Goal: Transaction & Acquisition: Purchase product/service

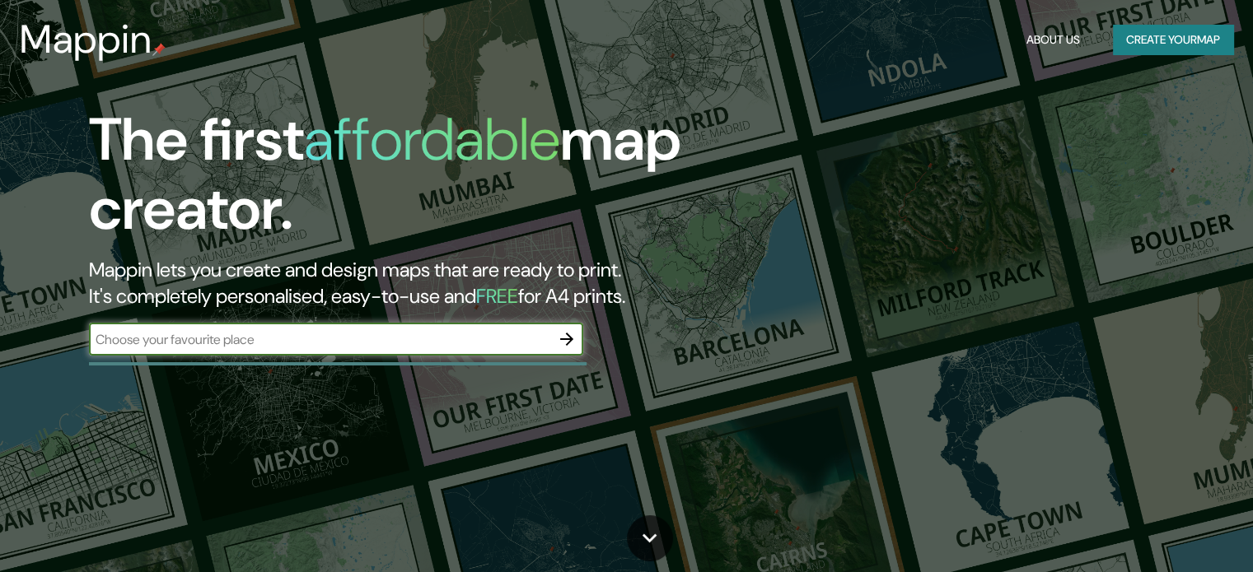
click at [311, 355] on div "​" at bounding box center [336, 339] width 494 height 33
click at [306, 345] on input "text" at bounding box center [319, 339] width 461 height 19
click at [364, 330] on input "text" at bounding box center [319, 339] width 461 height 19
type input "VERACRUZ VER"
click at [577, 339] on icon "button" at bounding box center [567, 339] width 20 height 20
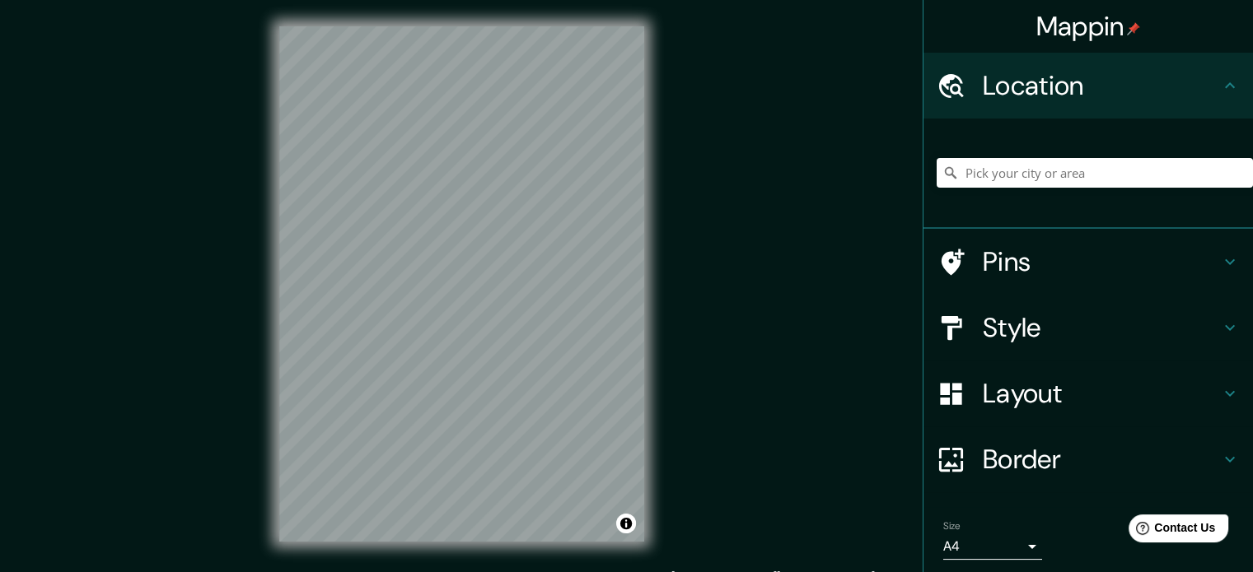
click at [1021, 260] on h4 "Pins" at bounding box center [1101, 261] width 237 height 33
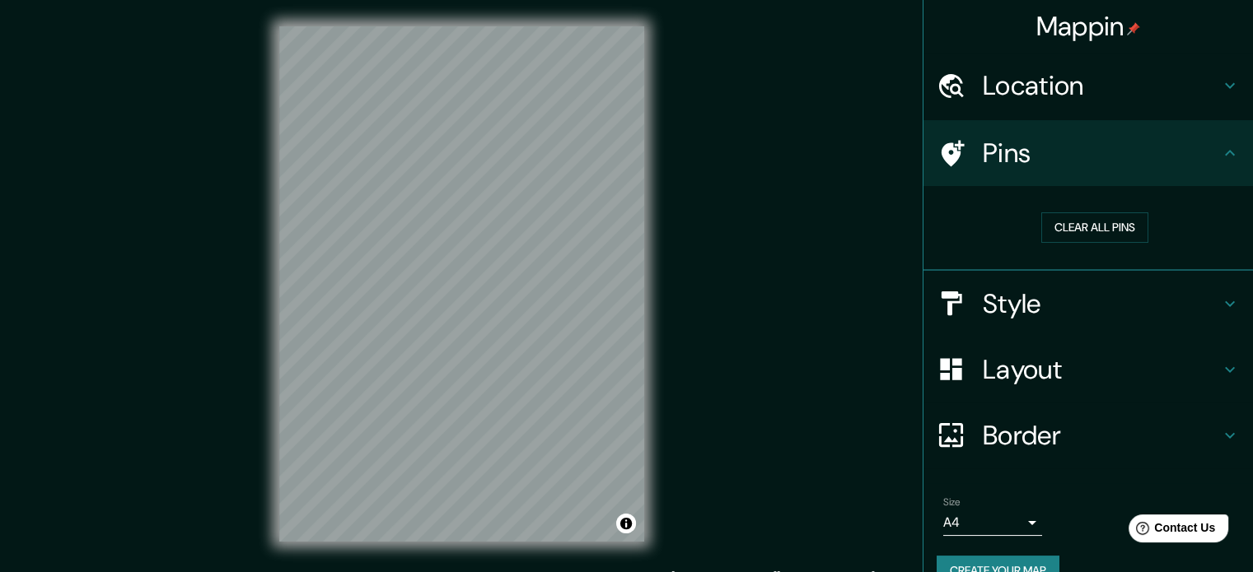
click at [1016, 302] on h4 "Style" at bounding box center [1101, 303] width 237 height 33
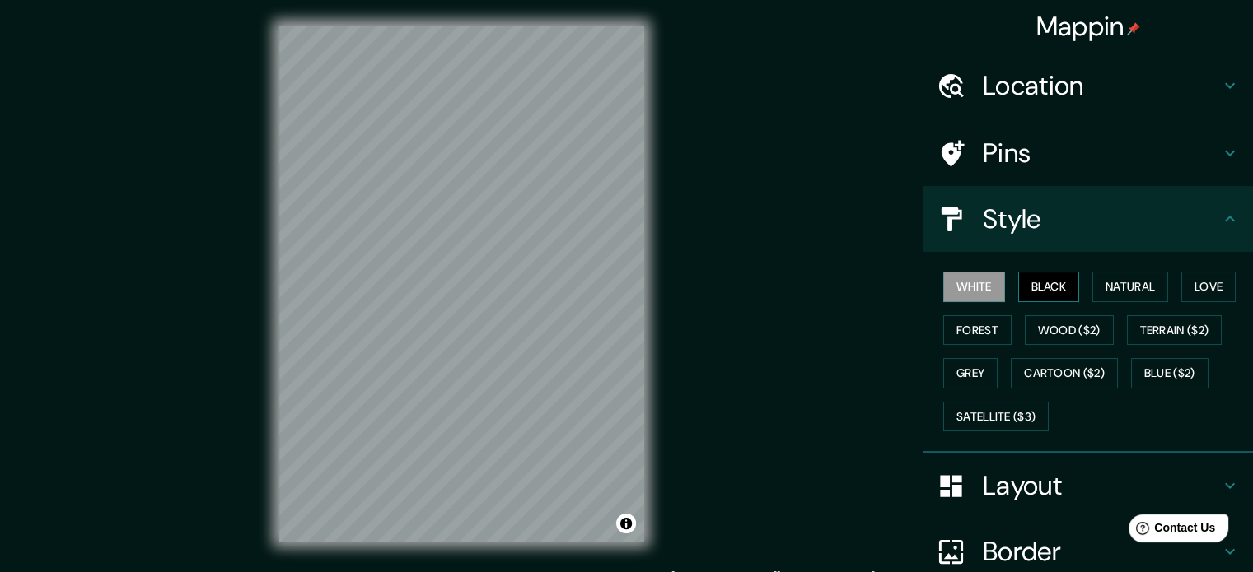
click at [1044, 285] on button "Black" at bounding box center [1049, 287] width 62 height 30
click at [1118, 284] on button "Natural" at bounding box center [1130, 287] width 76 height 30
click at [1172, 284] on div "White Black Natural Love Forest Wood ($2) Terrain ($2) Grey Cartoon ($2) Blue (…" at bounding box center [1095, 351] width 316 height 173
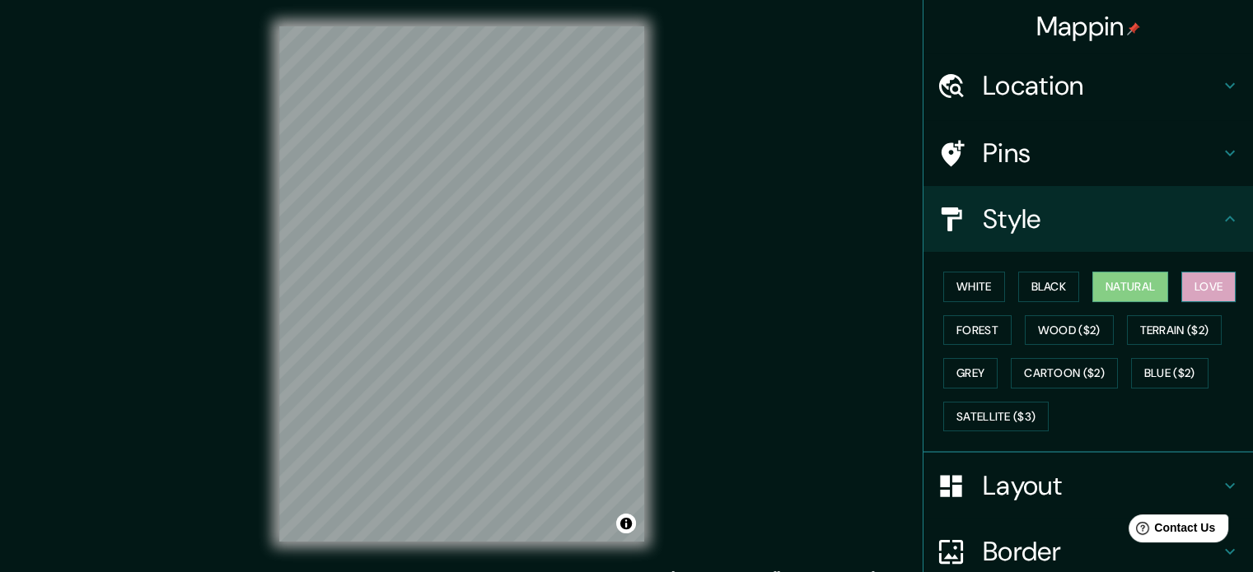
click at [1182, 284] on button "Love" at bounding box center [1208, 287] width 54 height 30
click at [984, 324] on button "Forest" at bounding box center [977, 330] width 68 height 30
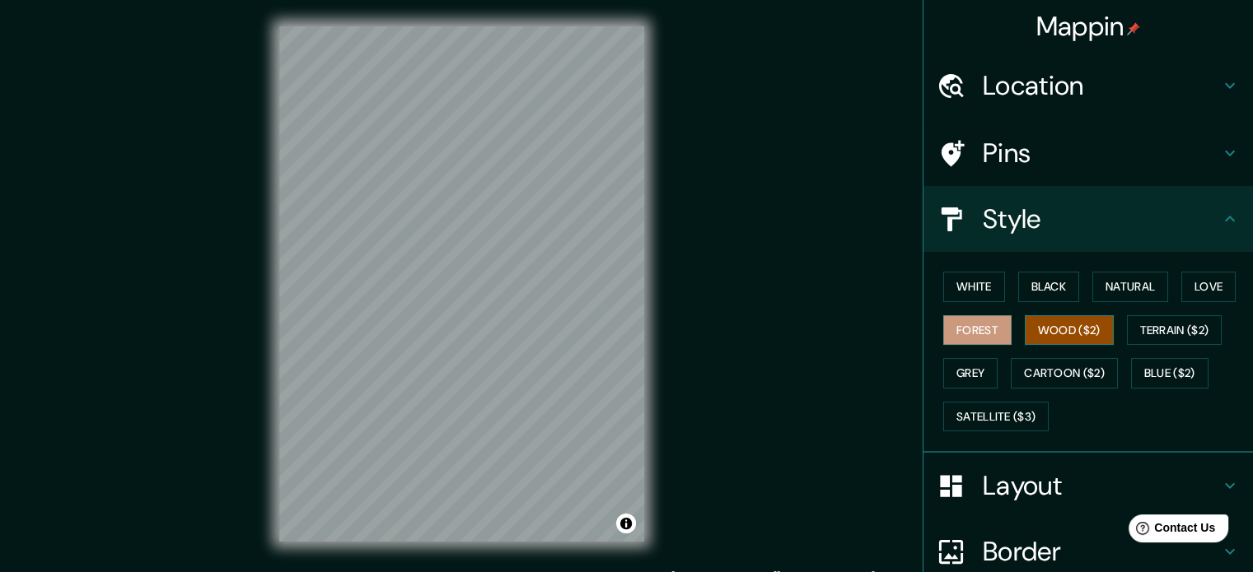
click at [1053, 324] on button "Wood ($2)" at bounding box center [1069, 330] width 89 height 30
click at [1143, 318] on button "Terrain ($2)" at bounding box center [1175, 330] width 96 height 30
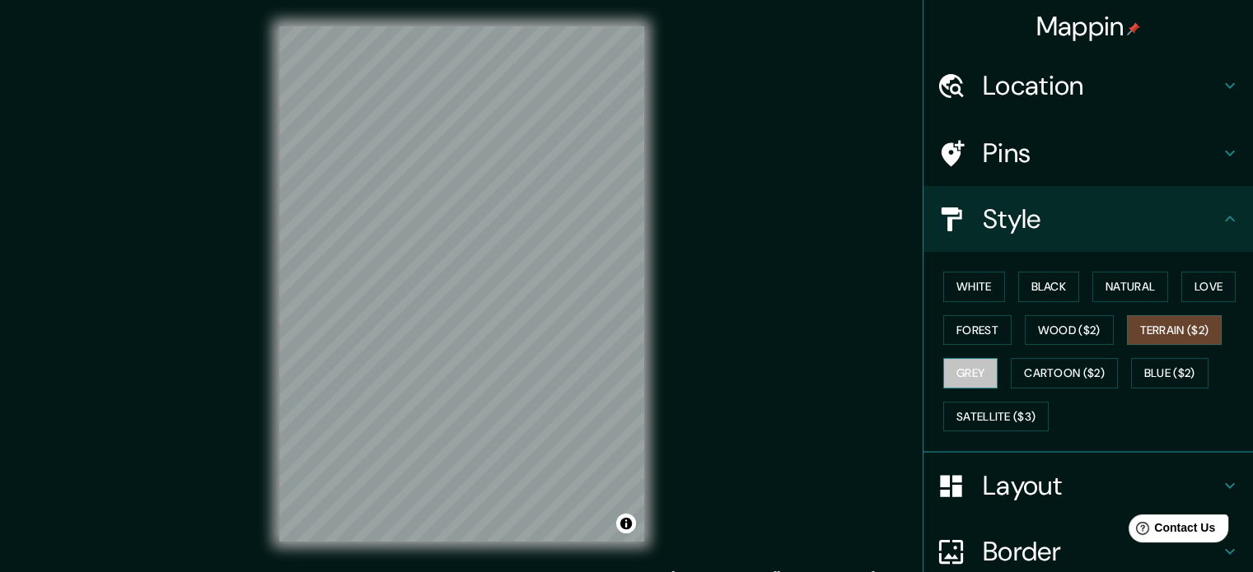
click at [970, 362] on button "Grey" at bounding box center [970, 373] width 54 height 30
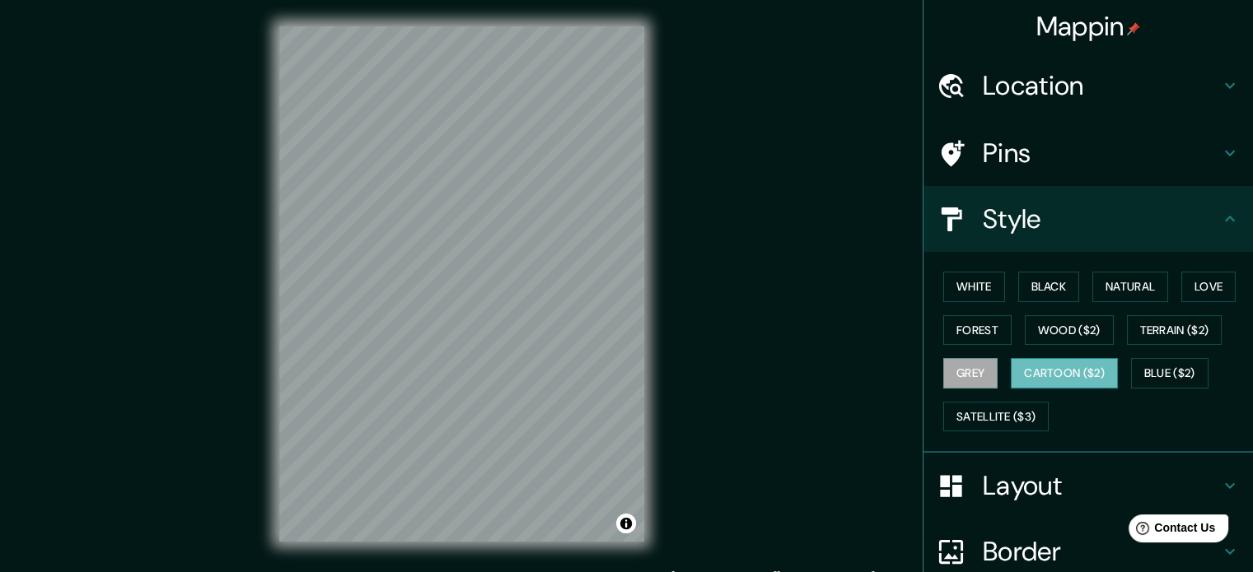
click at [1047, 362] on button "Cartoon ($2)" at bounding box center [1064, 373] width 107 height 30
click at [1137, 360] on button "Blue ($2)" at bounding box center [1169, 373] width 77 height 30
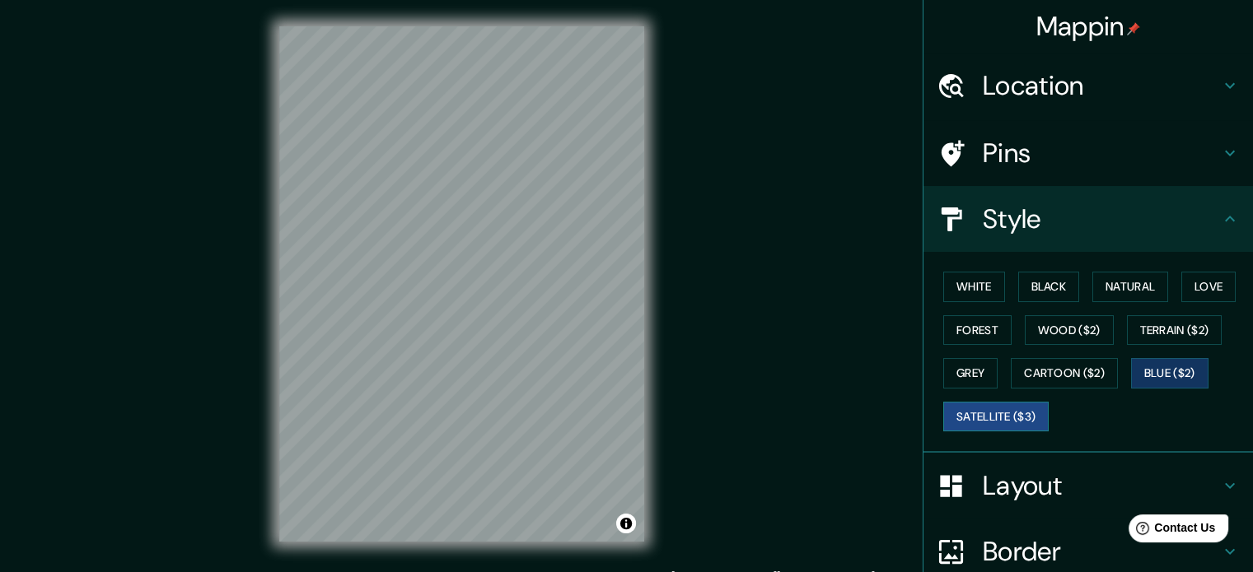
click at [1013, 408] on button "Satellite ($3)" at bounding box center [995, 417] width 105 height 30
click at [1188, 284] on button "Love" at bounding box center [1208, 287] width 54 height 30
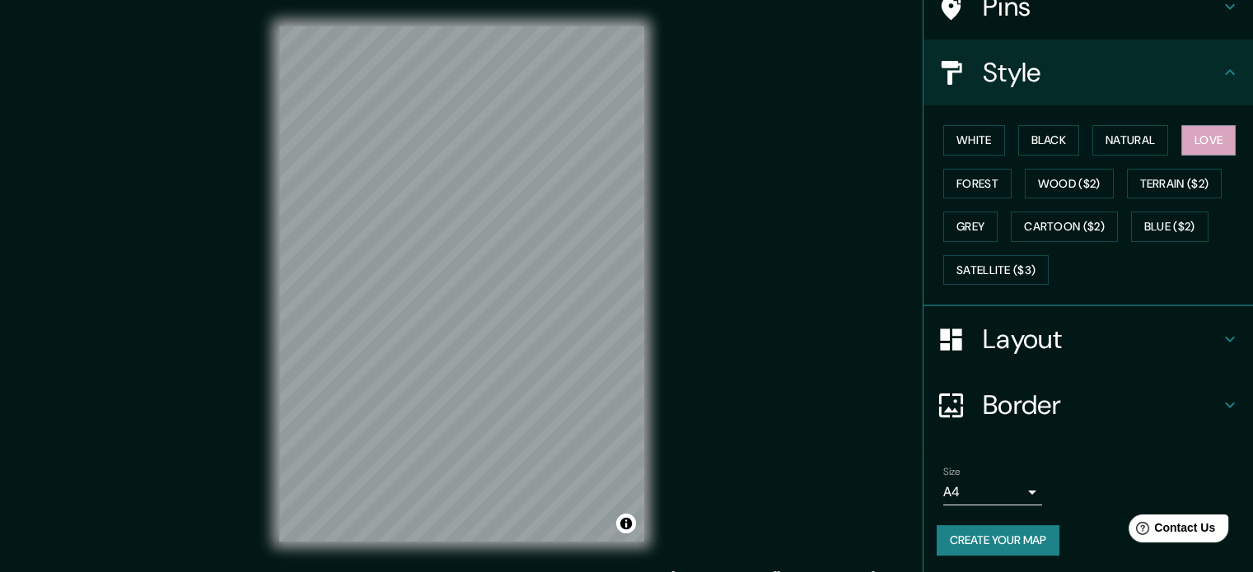
click at [1129, 343] on h4 "Layout" at bounding box center [1101, 339] width 237 height 33
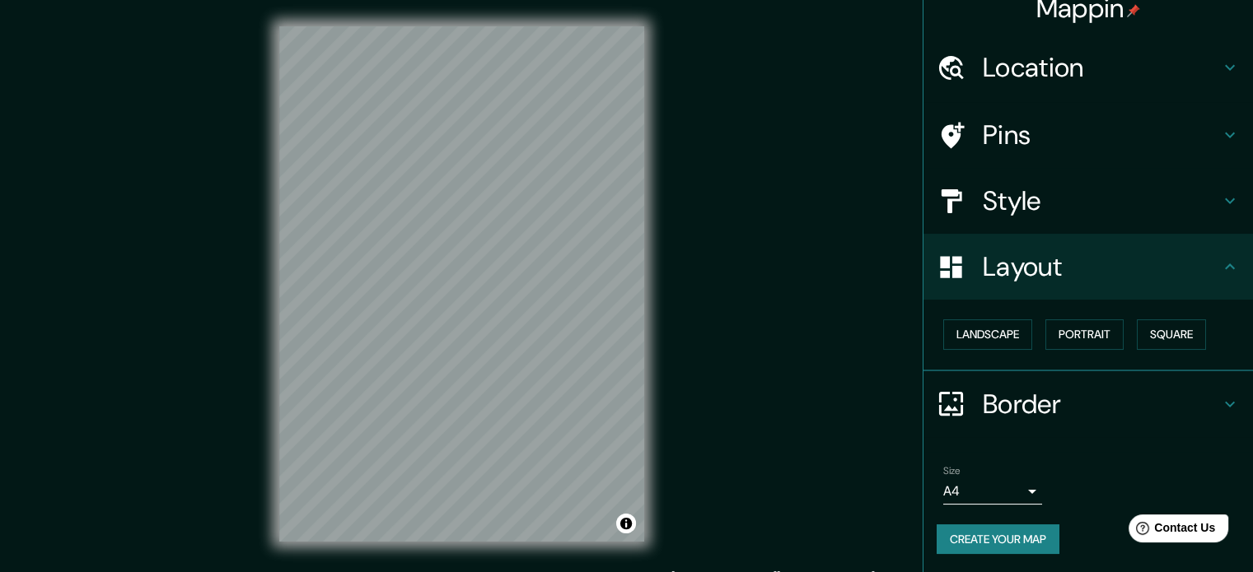
scroll to position [18, 0]
click at [1016, 339] on button "Landscape" at bounding box center [987, 335] width 89 height 30
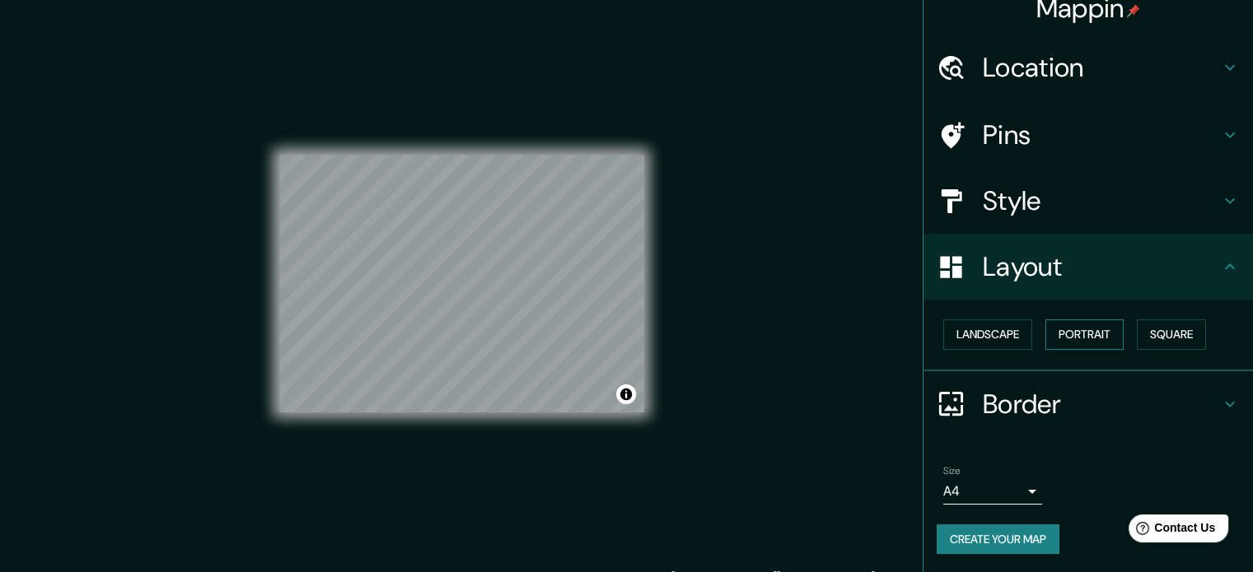
click at [1059, 329] on button "Portrait" at bounding box center [1084, 335] width 78 height 30
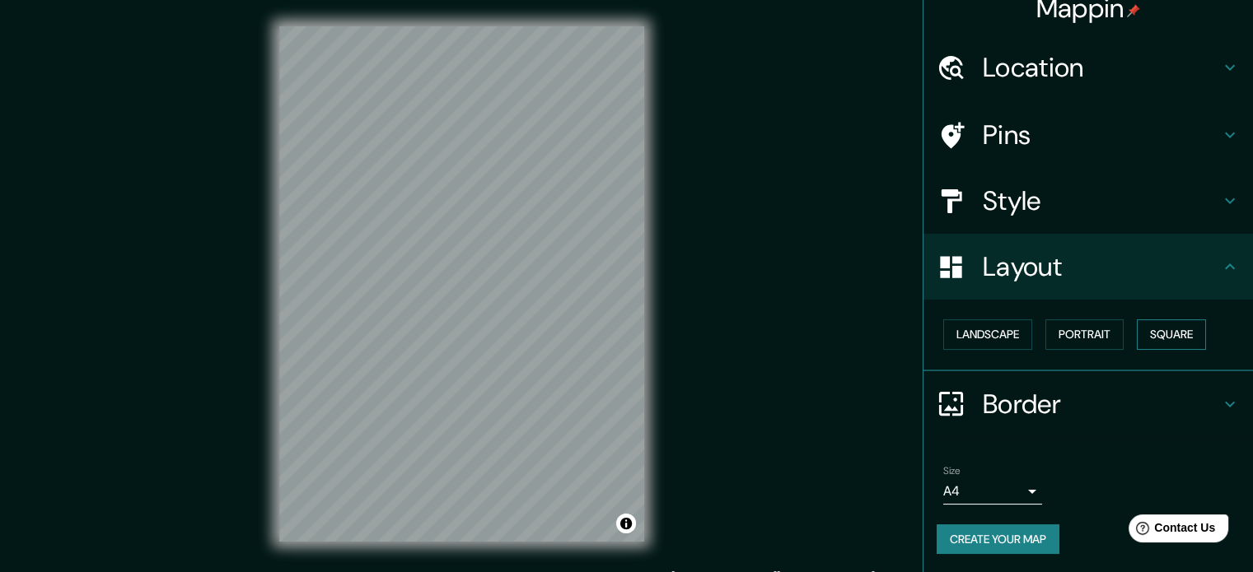
click at [1143, 325] on button "Square" at bounding box center [1171, 335] width 69 height 30
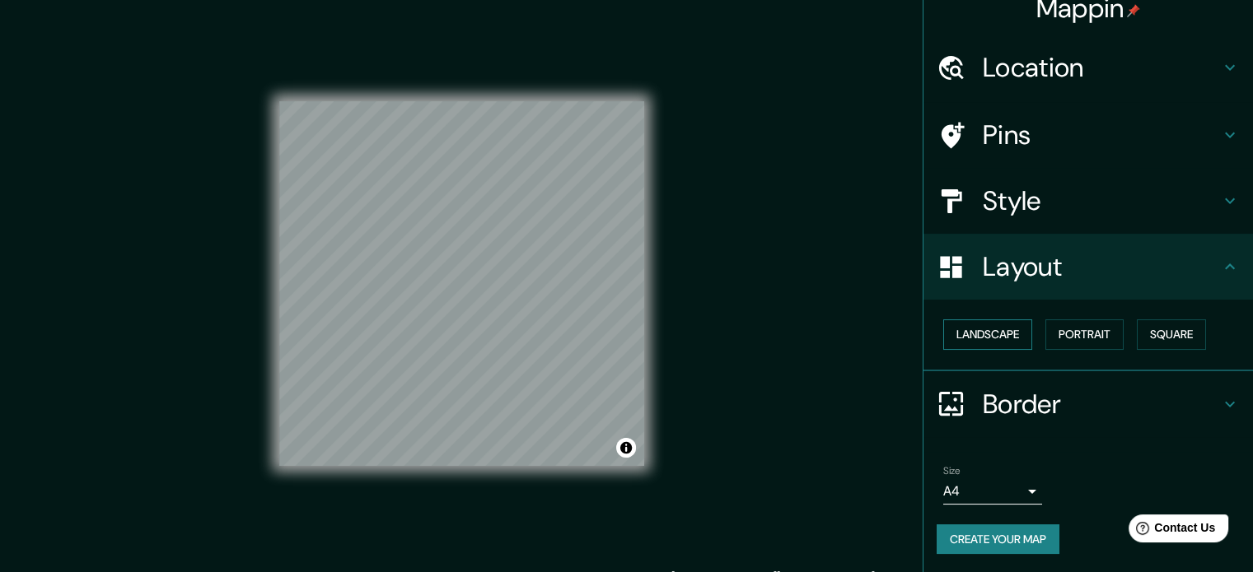
click at [983, 334] on button "Landscape" at bounding box center [987, 335] width 89 height 30
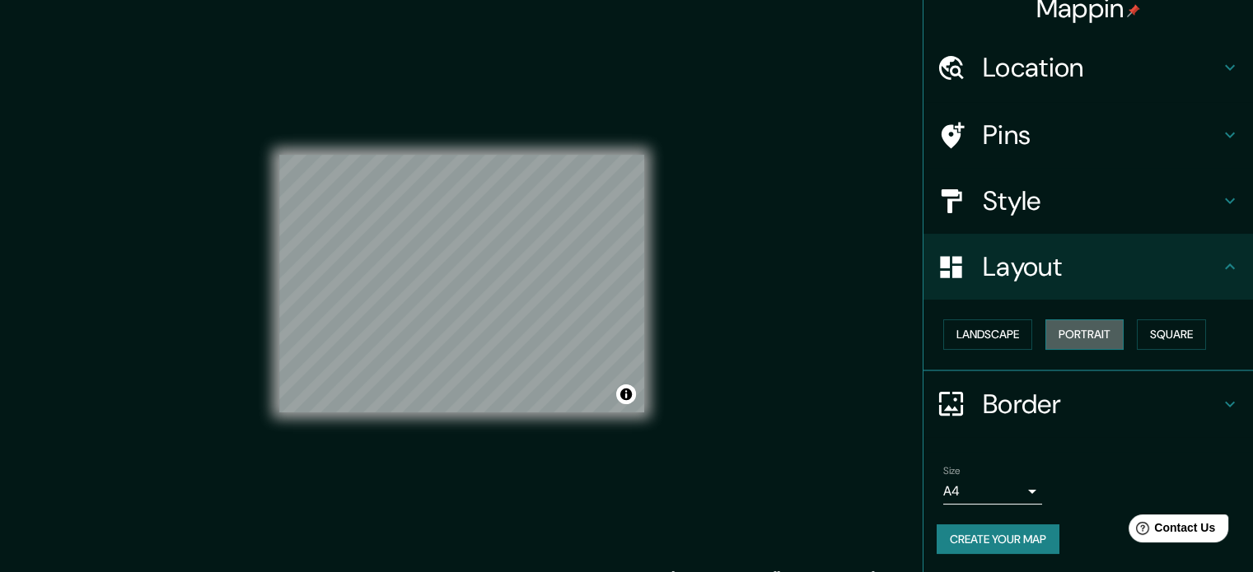
click at [1054, 339] on button "Portrait" at bounding box center [1084, 335] width 78 height 30
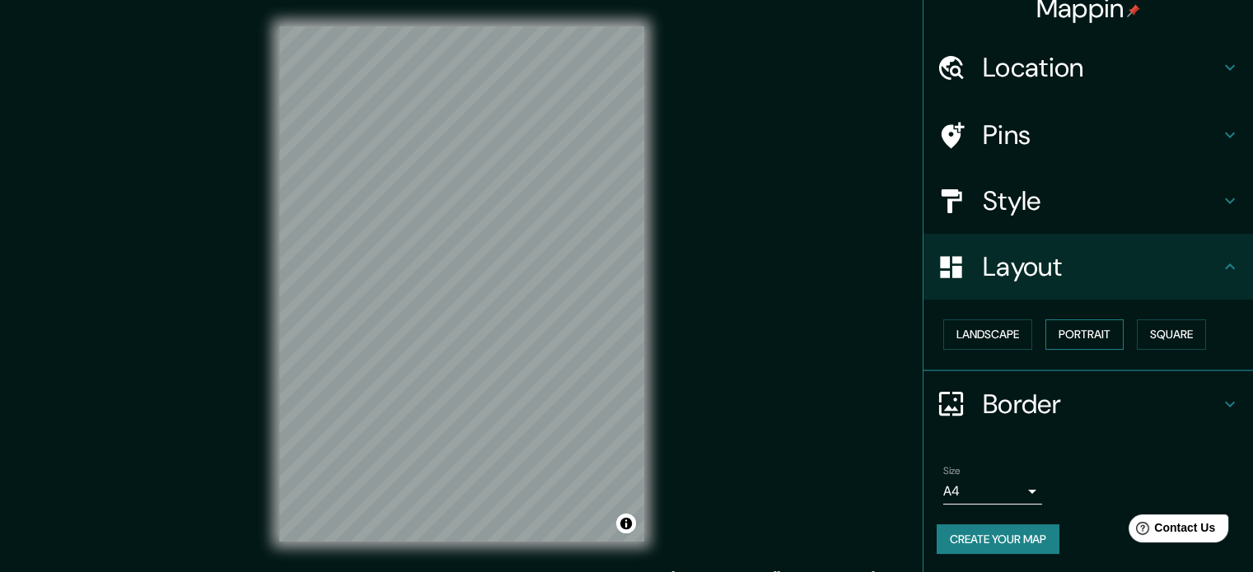
scroll to position [0, 0]
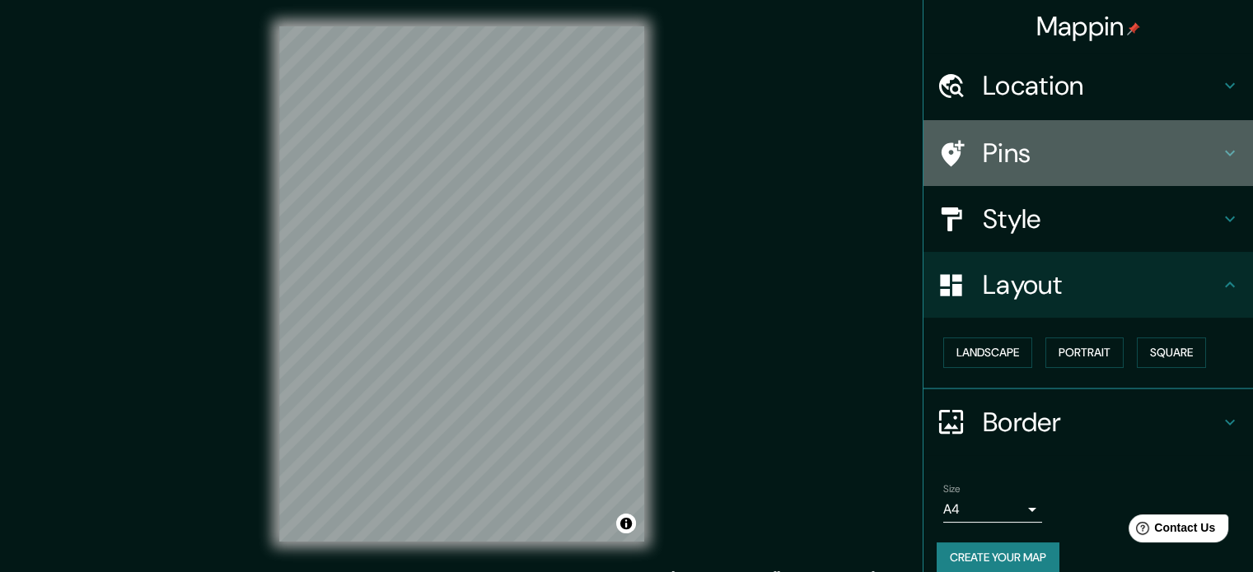
click at [1053, 170] on div "Pins" at bounding box center [1087, 153] width 329 height 66
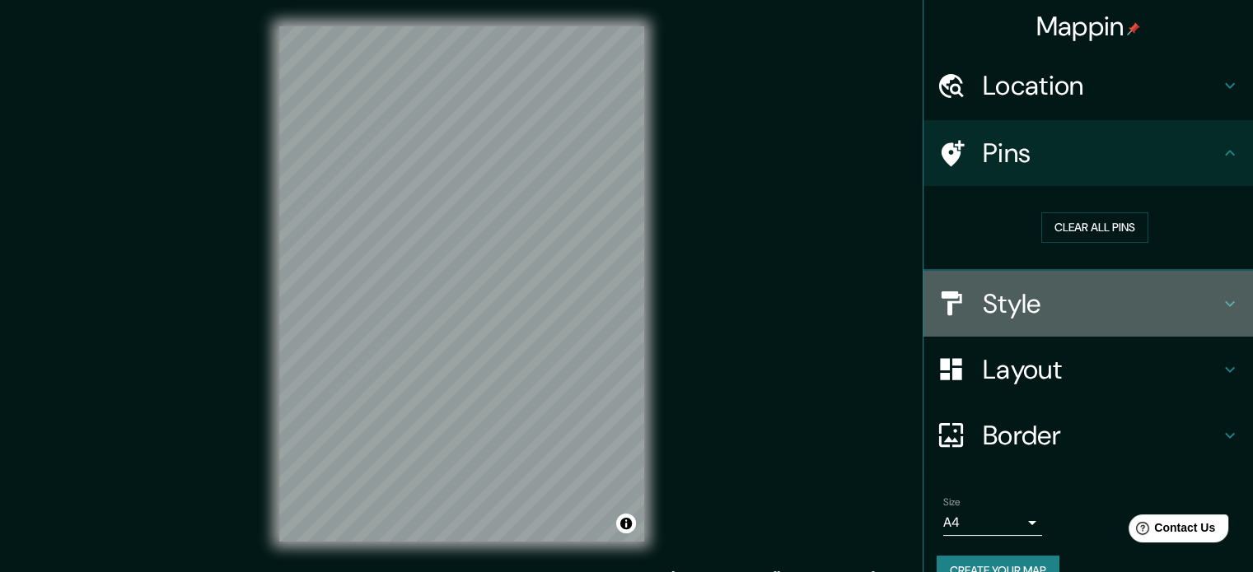
click at [1041, 289] on h4 "Style" at bounding box center [1101, 303] width 237 height 33
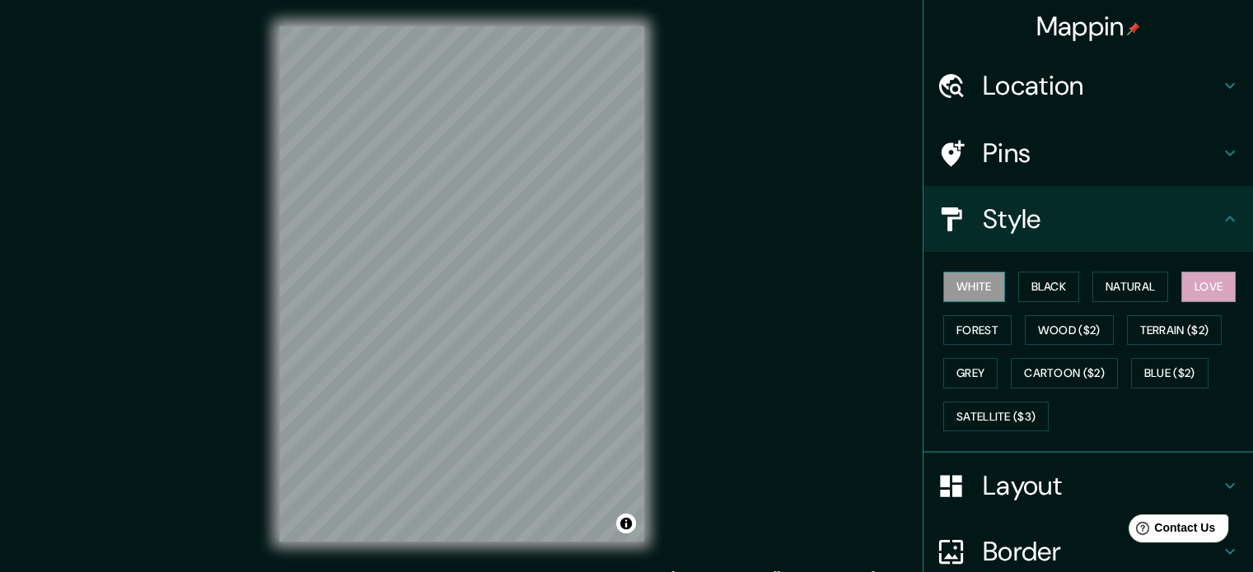
click at [962, 293] on button "White" at bounding box center [974, 287] width 62 height 30
click at [1030, 283] on button "Black" at bounding box center [1049, 287] width 62 height 30
click at [992, 284] on button "White" at bounding box center [974, 287] width 62 height 30
click at [1105, 280] on button "Natural" at bounding box center [1130, 287] width 76 height 30
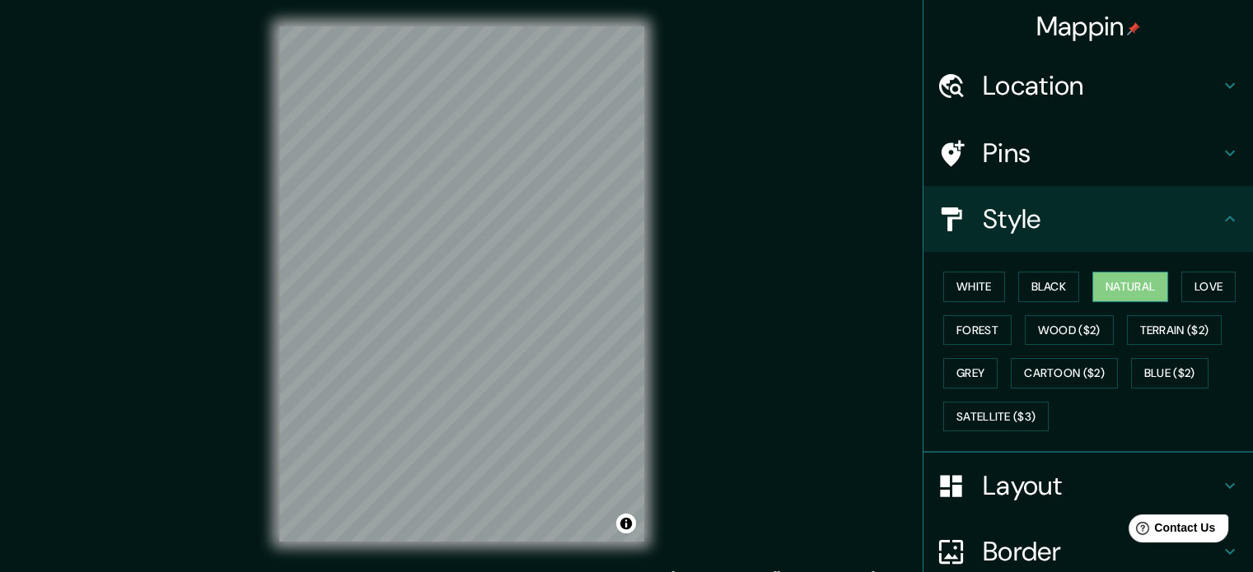
click at [1118, 289] on button "Natural" at bounding box center [1130, 287] width 76 height 30
click at [1122, 289] on button "Natural" at bounding box center [1130, 287] width 76 height 30
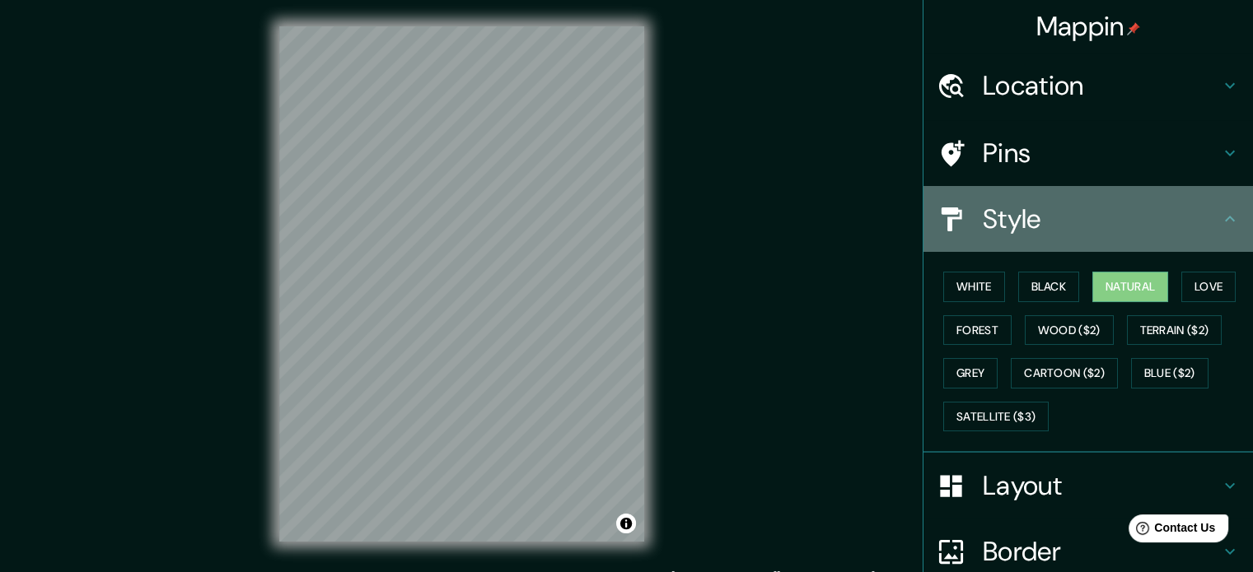
click at [1204, 217] on h4 "Style" at bounding box center [1101, 219] width 237 height 33
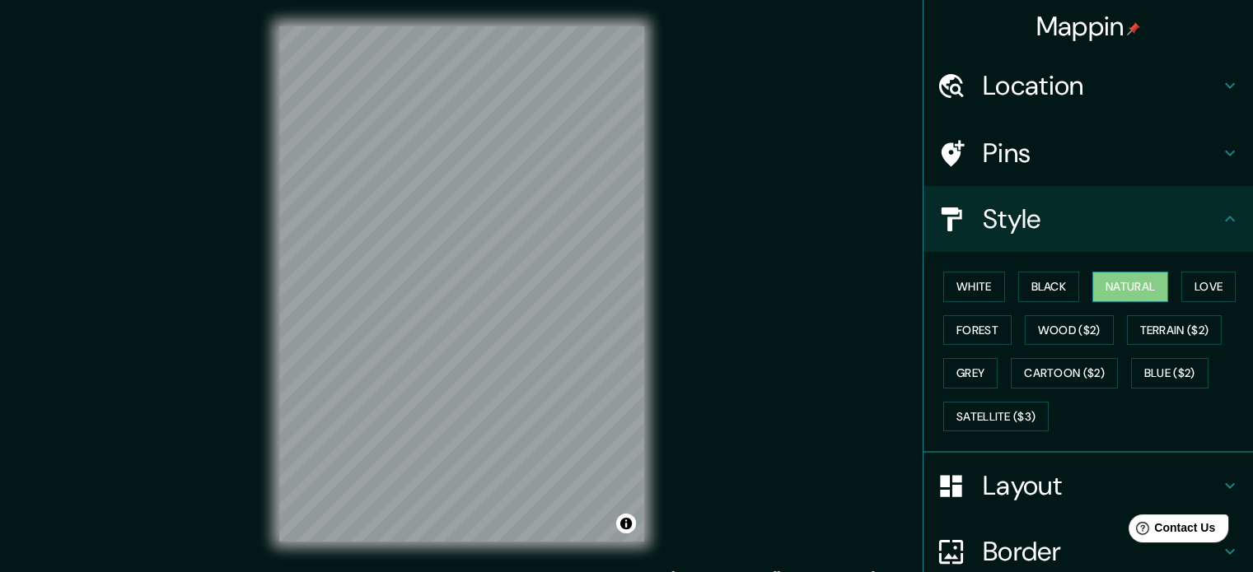
scroll to position [82, 0]
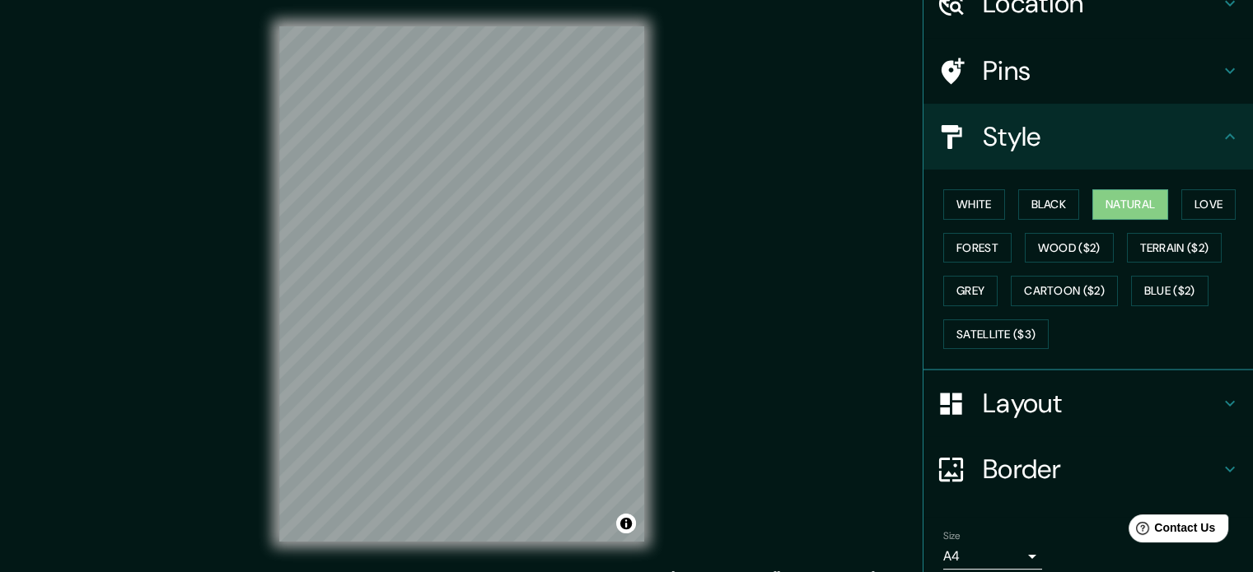
click at [1208, 187] on div "White Black Natural Love Forest Wood ($2) Terrain ($2) Grey Cartoon ($2) Blue (…" at bounding box center [1095, 269] width 316 height 173
click at [1207, 194] on button "Love" at bounding box center [1208, 204] width 54 height 30
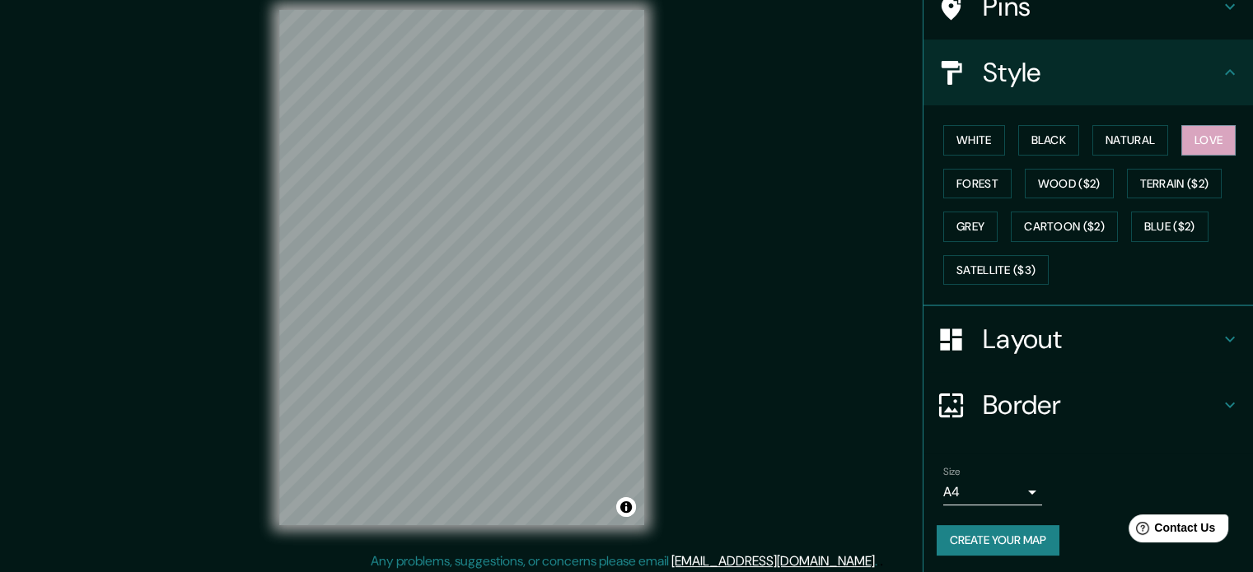
scroll to position [21, 0]
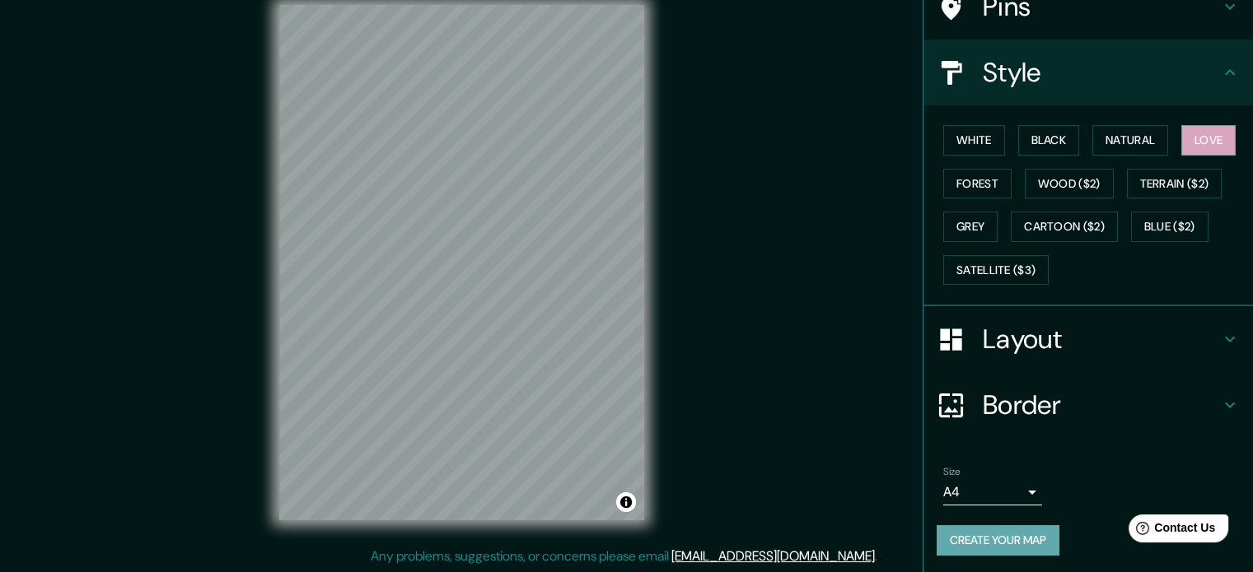
click at [1029, 538] on button "Create your map" at bounding box center [998, 541] width 123 height 30
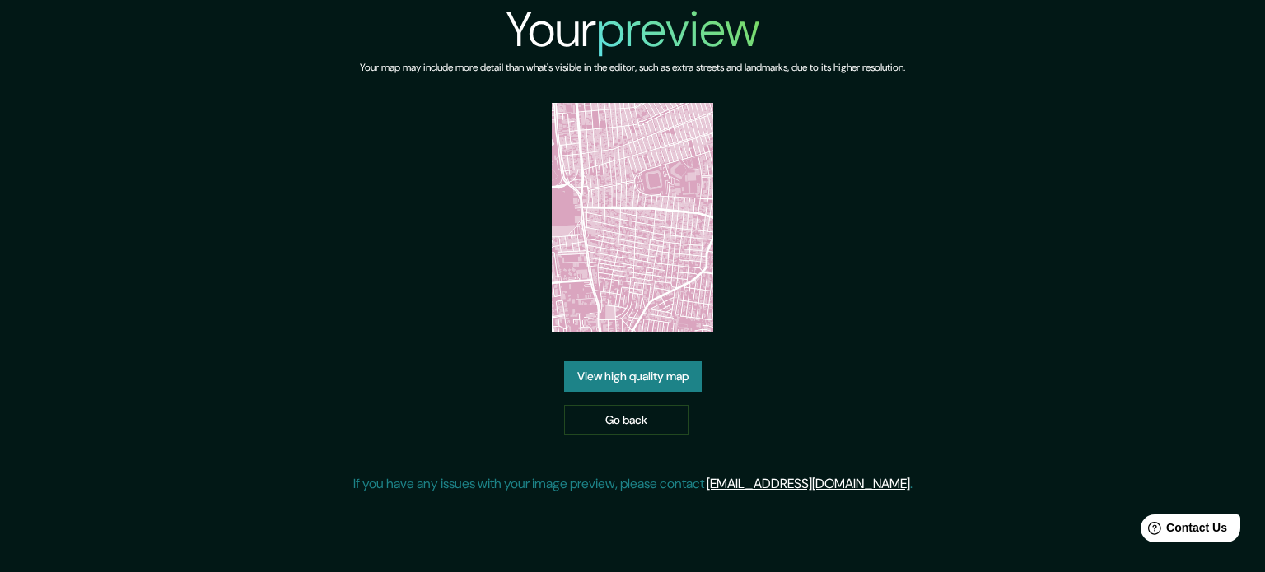
click at [622, 194] on img at bounding box center [633, 217] width 162 height 229
click at [665, 378] on link "View high quality map" at bounding box center [633, 377] width 138 height 30
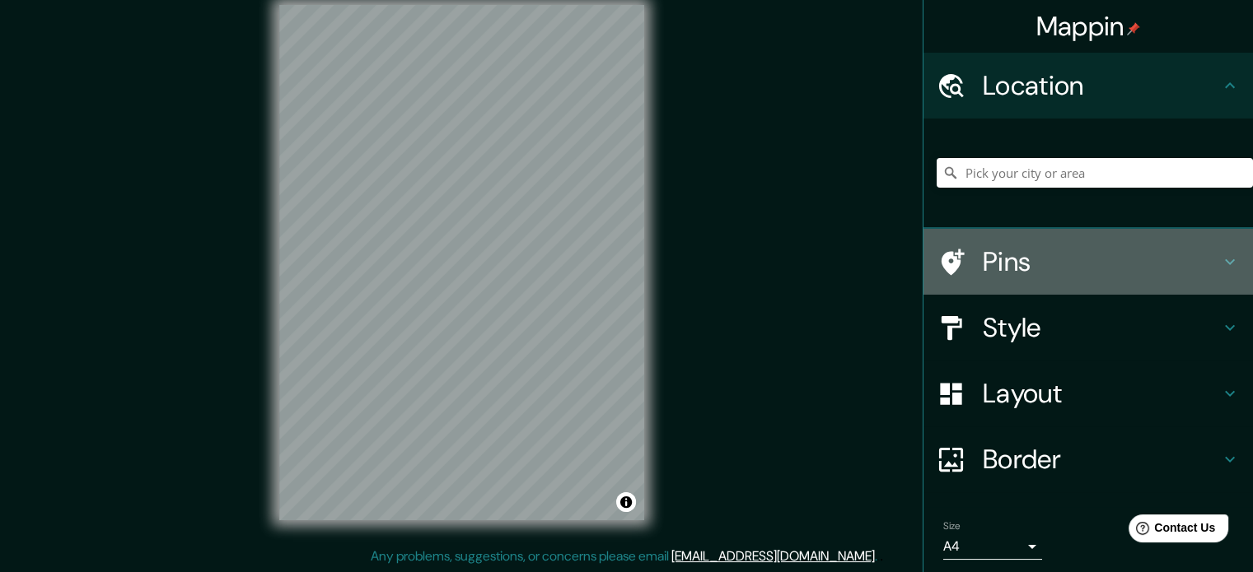
click at [998, 270] on h4 "Pins" at bounding box center [1101, 261] width 237 height 33
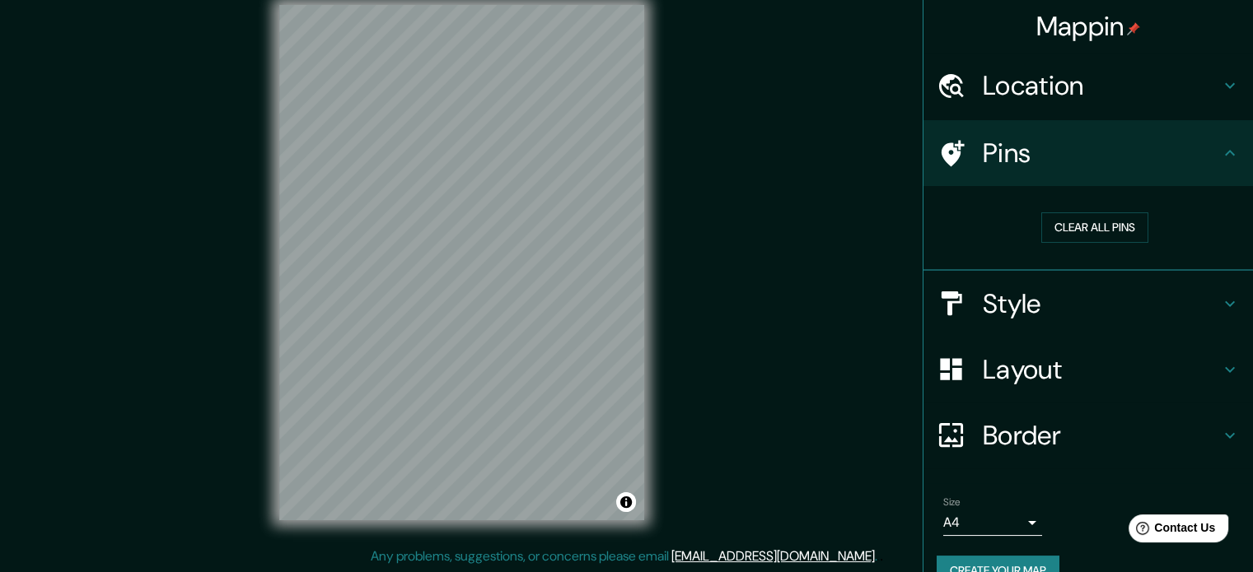
drag, startPoint x: 1014, startPoint y: 271, endPoint x: 1005, endPoint y: 276, distance: 10.3
click at [1013, 271] on div "Style" at bounding box center [1087, 304] width 329 height 66
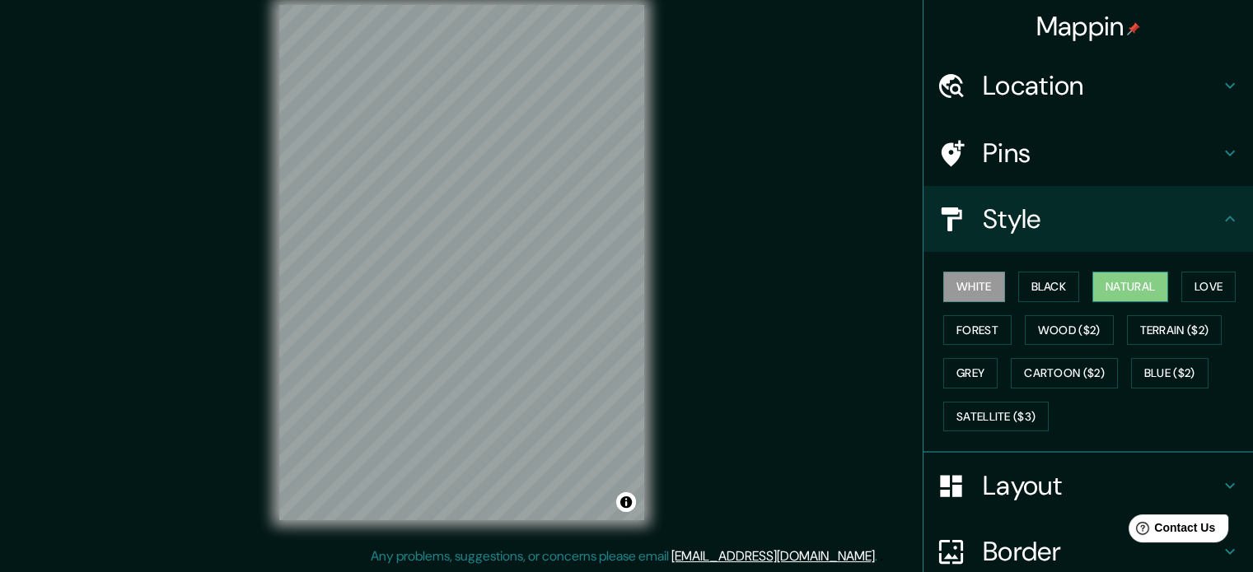
drag, startPoint x: 1045, startPoint y: 287, endPoint x: 1082, endPoint y: 287, distance: 36.2
click at [1045, 287] on button "Black" at bounding box center [1049, 287] width 62 height 30
click at [1092, 286] on button "Natural" at bounding box center [1130, 287] width 76 height 30
click at [1182, 283] on button "Love" at bounding box center [1208, 287] width 54 height 30
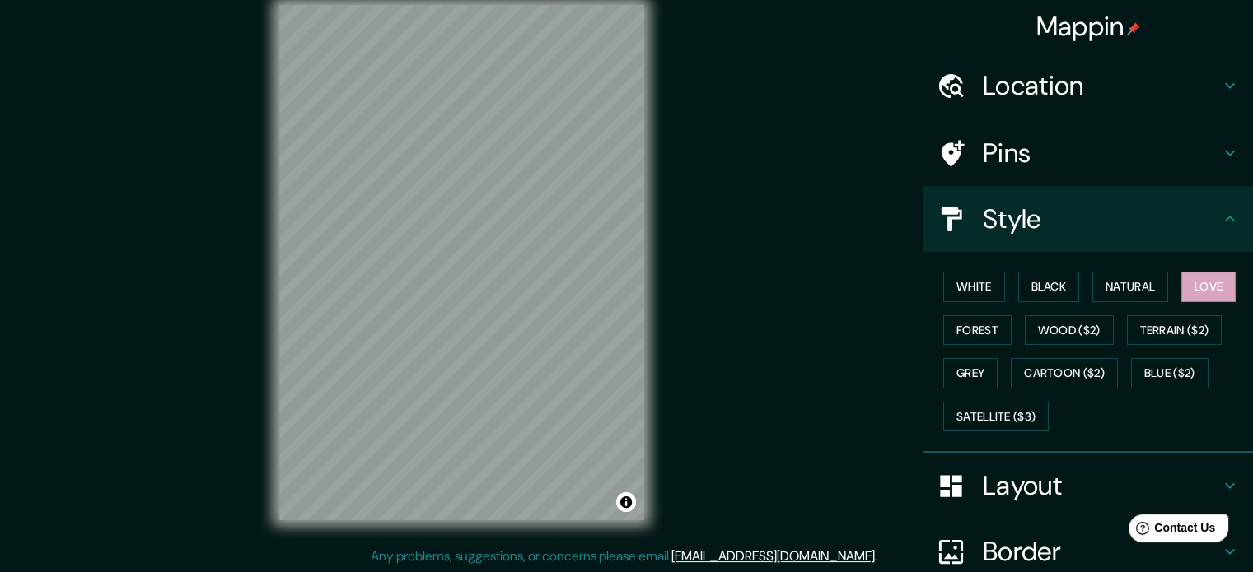
click at [1049, 540] on h4 "Border" at bounding box center [1101, 551] width 237 height 33
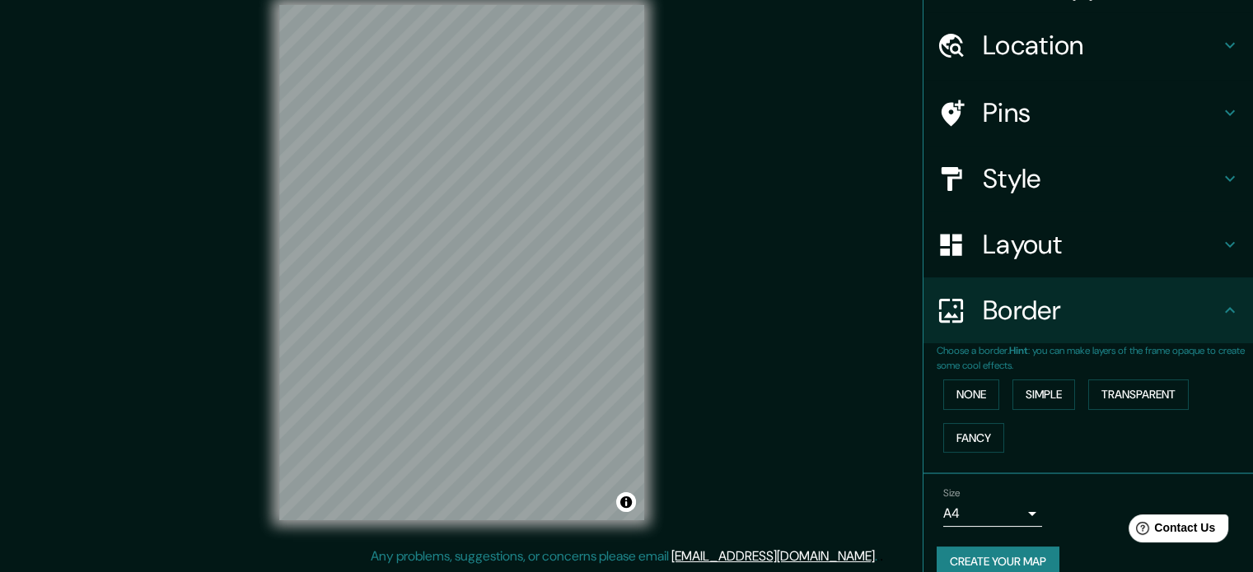
scroll to position [63, 0]
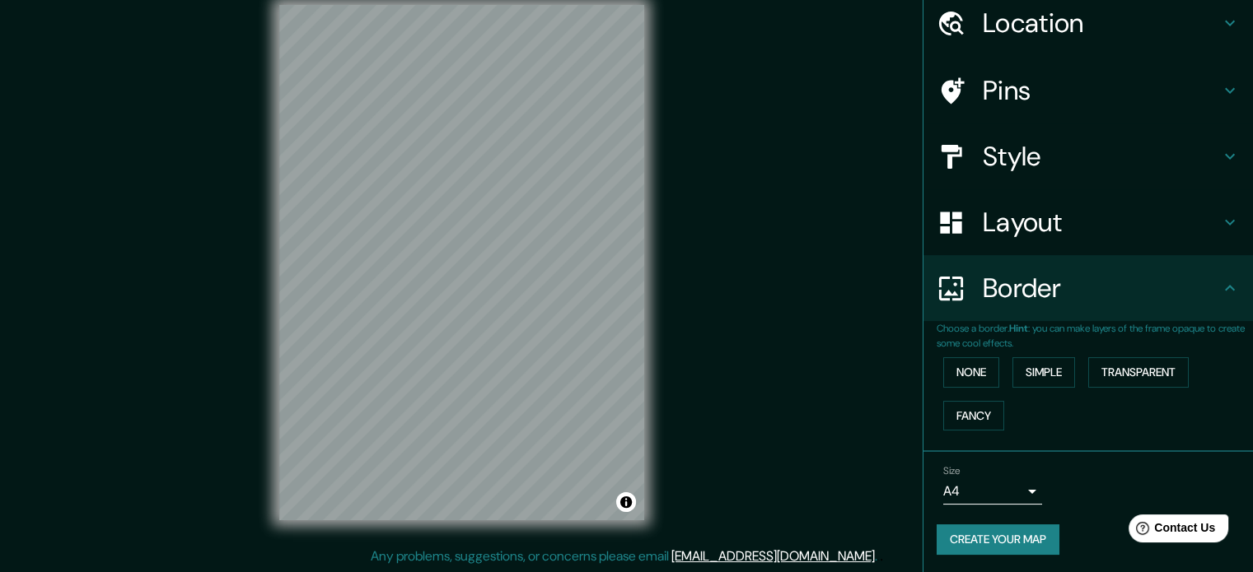
click at [998, 526] on button "Create your map" at bounding box center [998, 540] width 123 height 30
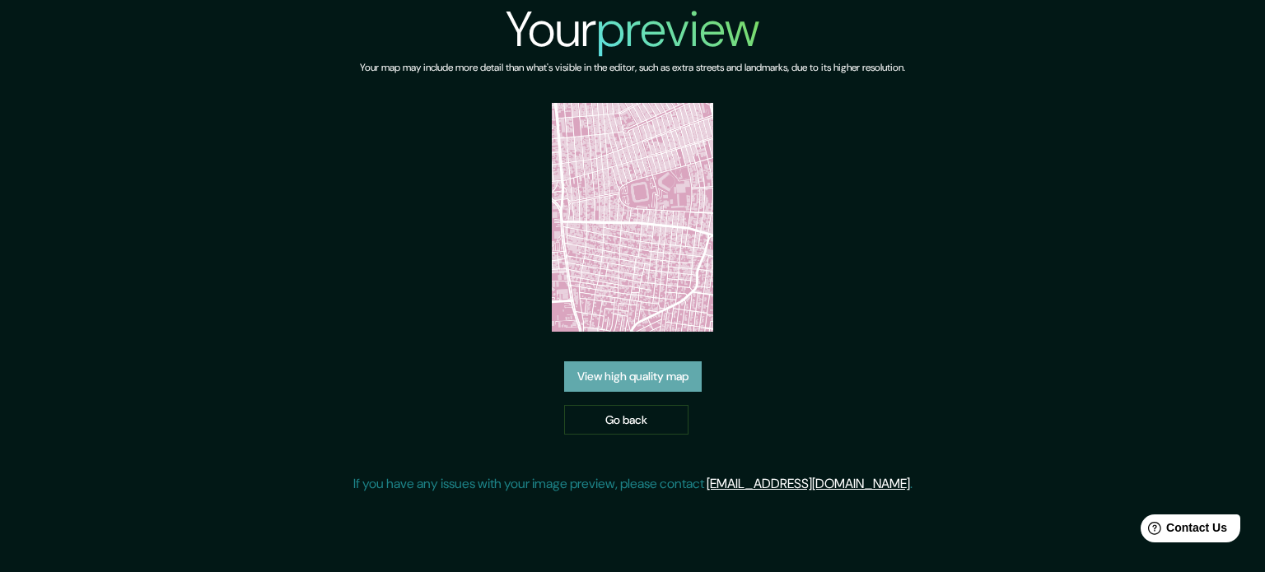
click at [684, 380] on link "View high quality map" at bounding box center [633, 377] width 138 height 30
